Goal: Find specific page/section: Find specific page/section

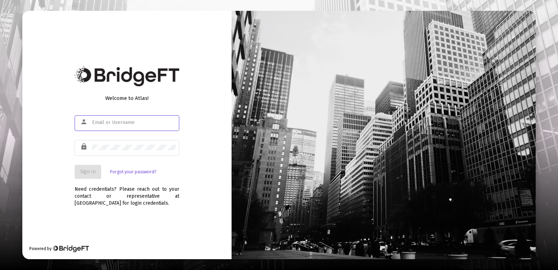
type input "[PERSON_NAME][EMAIL_ADDRESS][DOMAIN_NAME]"
click at [94, 173] on span "Sign In" at bounding box center [87, 172] width 15 height 6
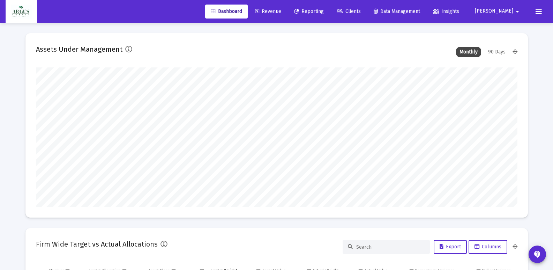
scroll to position [140, 259]
type input "[DATE]"
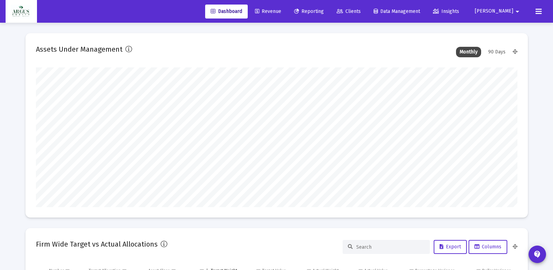
click at [281, 9] on span "Revenue" at bounding box center [268, 11] width 26 height 6
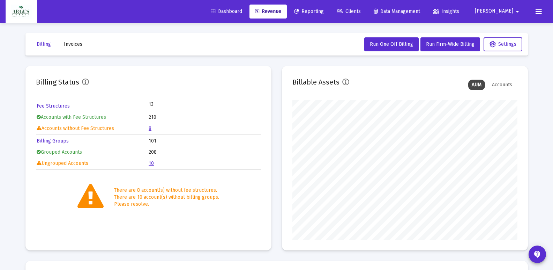
scroll to position [140, 225]
